Goal: Information Seeking & Learning: Learn about a topic

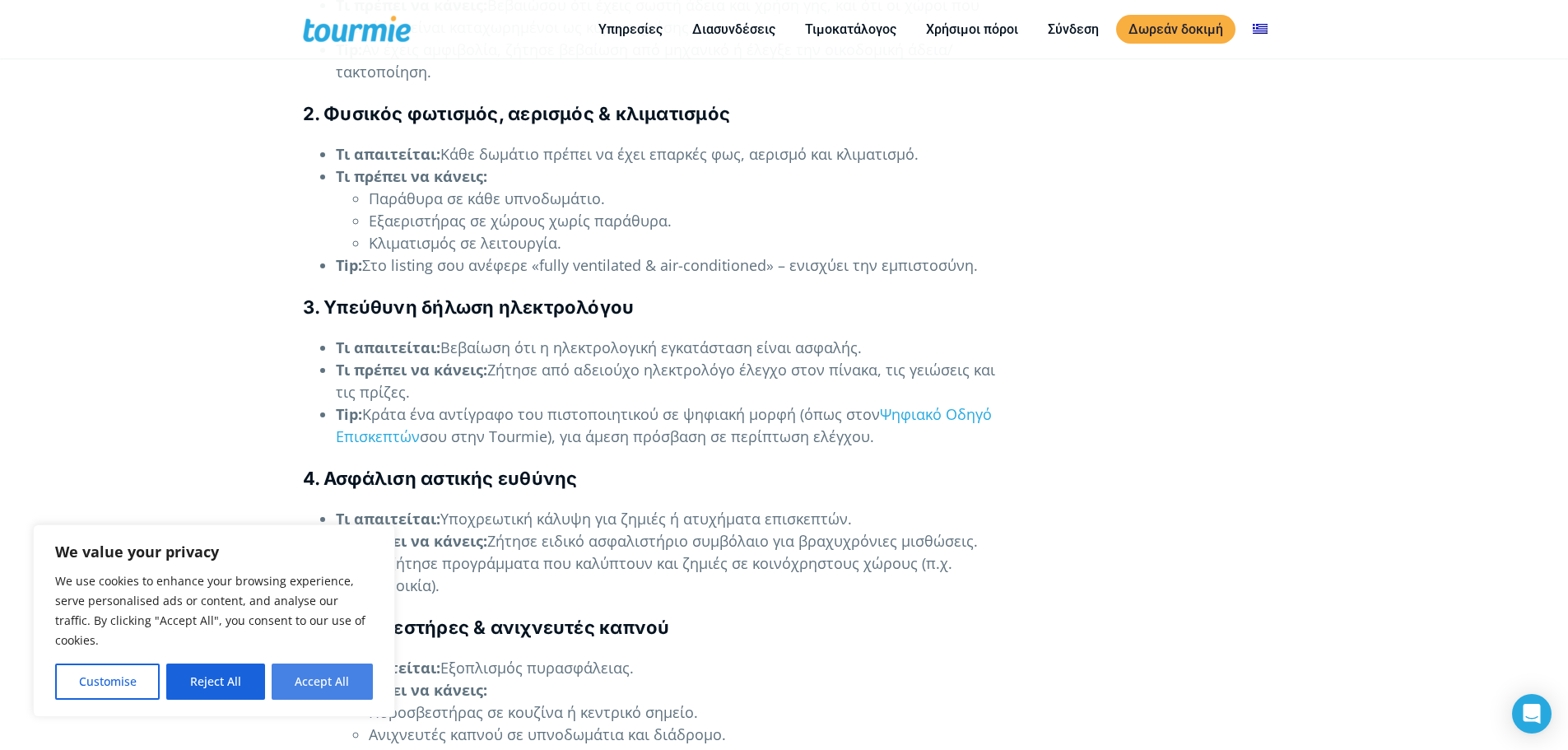
click at [273, 673] on button "Accept All" at bounding box center [321, 682] width 101 height 36
checkbox input "true"
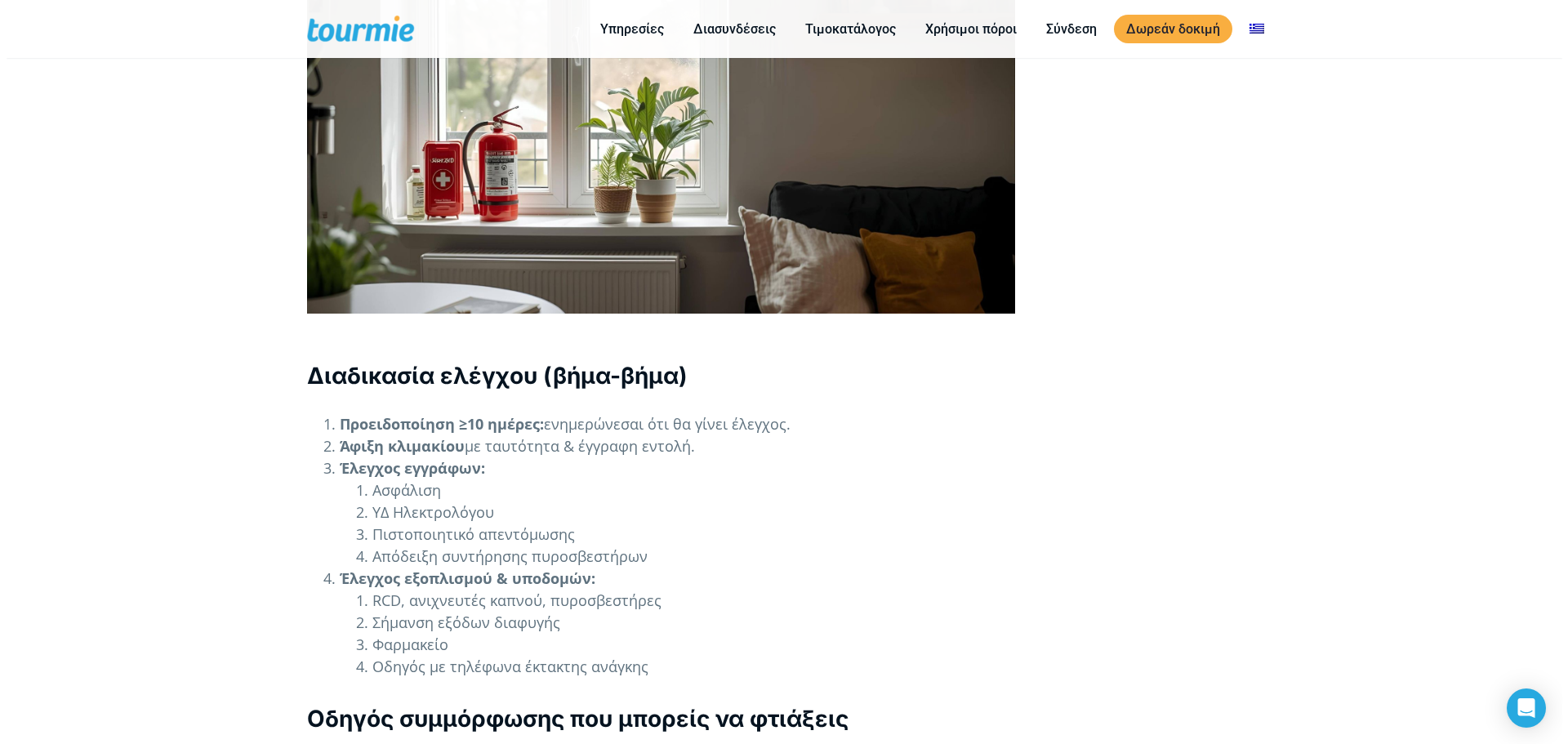
scroll to position [4796, 0]
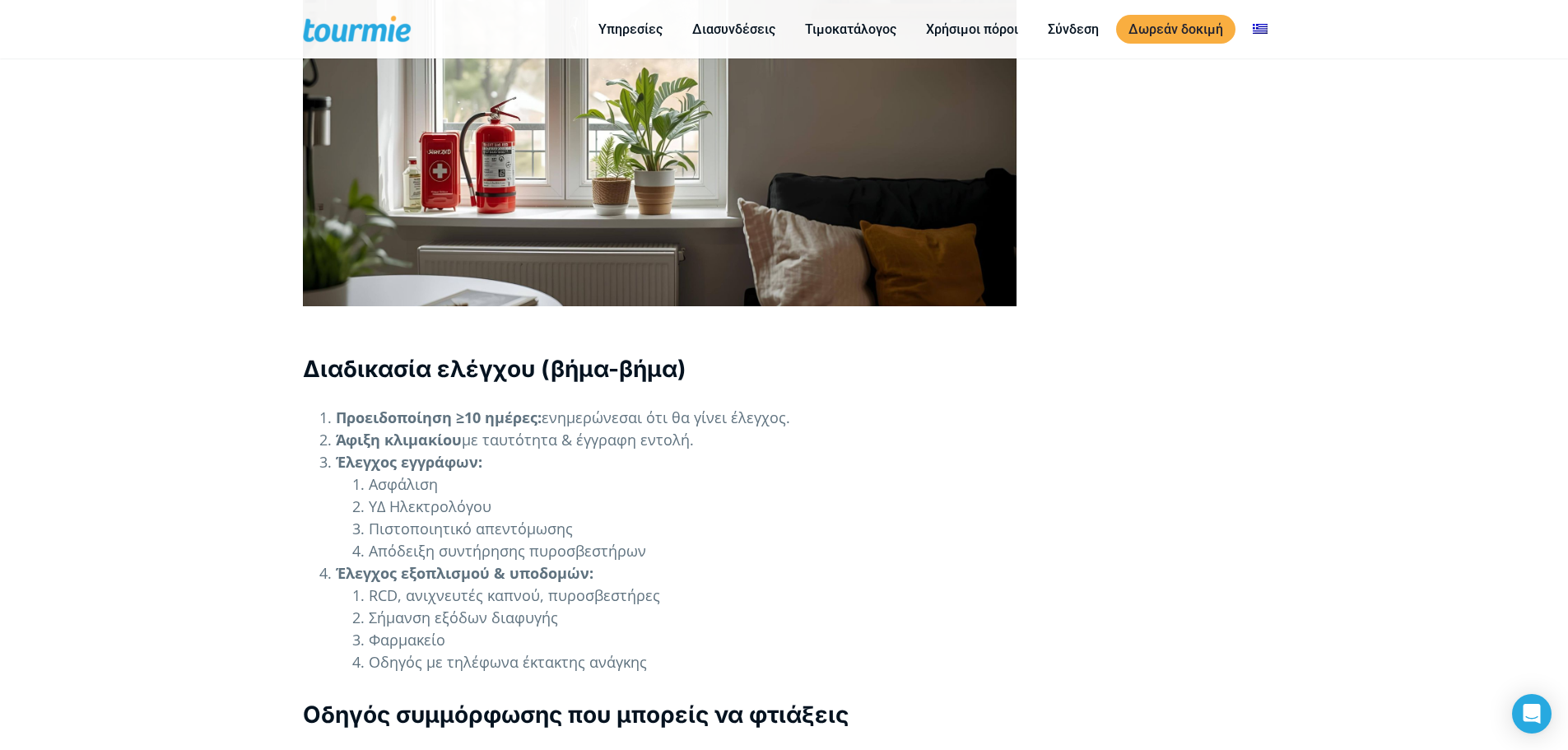
click at [439, 474] on li "Ασφάλιση" at bounding box center [692, 485] width 647 height 23
drag, startPoint x: 652, startPoint y: 503, endPoint x: 370, endPoint y: 508, distance: 282.0
click at [370, 540] on li "Απόδειξη συντήρησης πυροσβεστήρων" at bounding box center [692, 551] width 647 height 23
copy li "Απόδειξη συντήρησης πυροσβεστήρων"
